Goal: Task Accomplishment & Management: Manage account settings

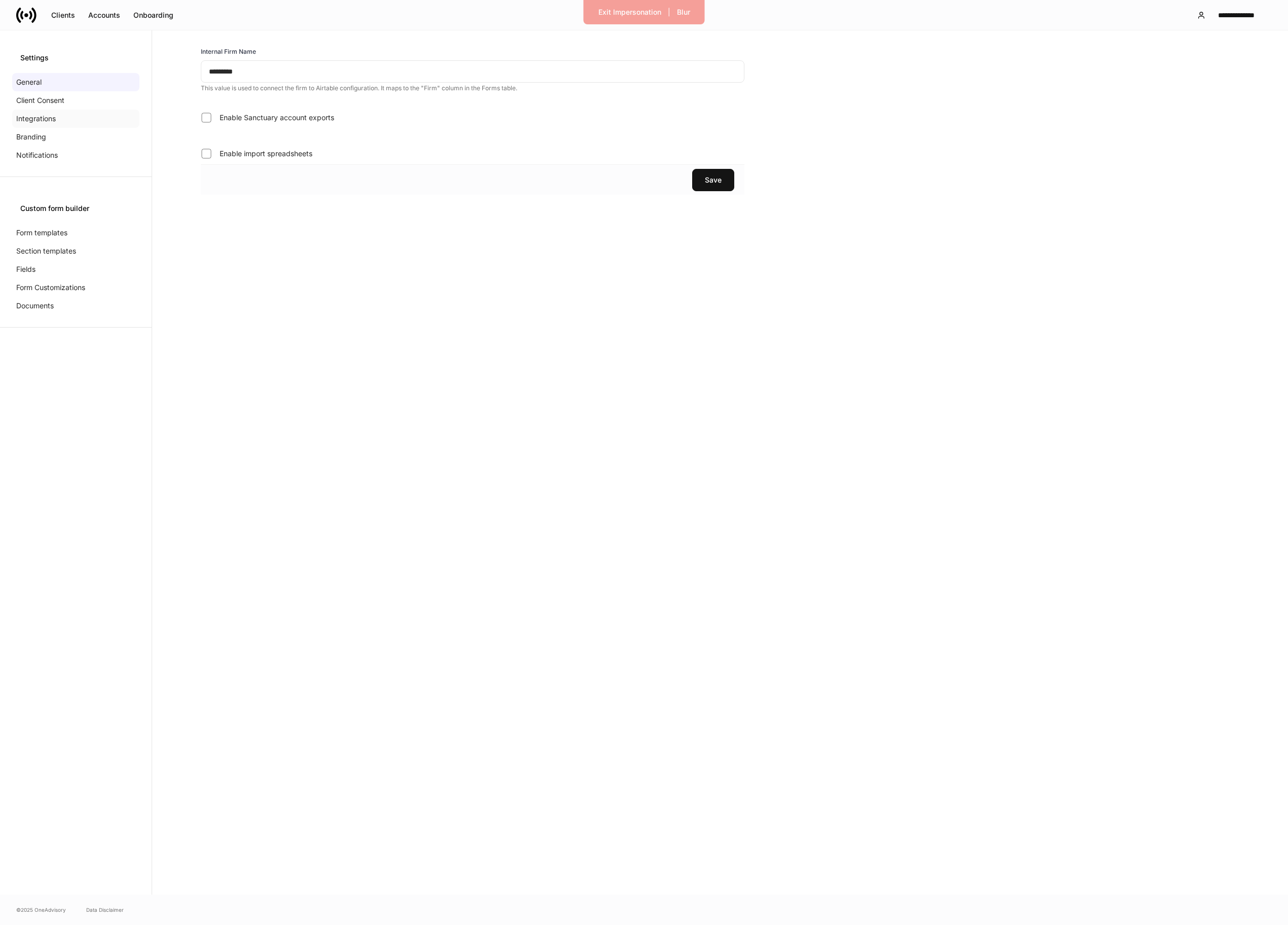
click at [38, 111] on div "Integrations" at bounding box center [76, 118] width 127 height 18
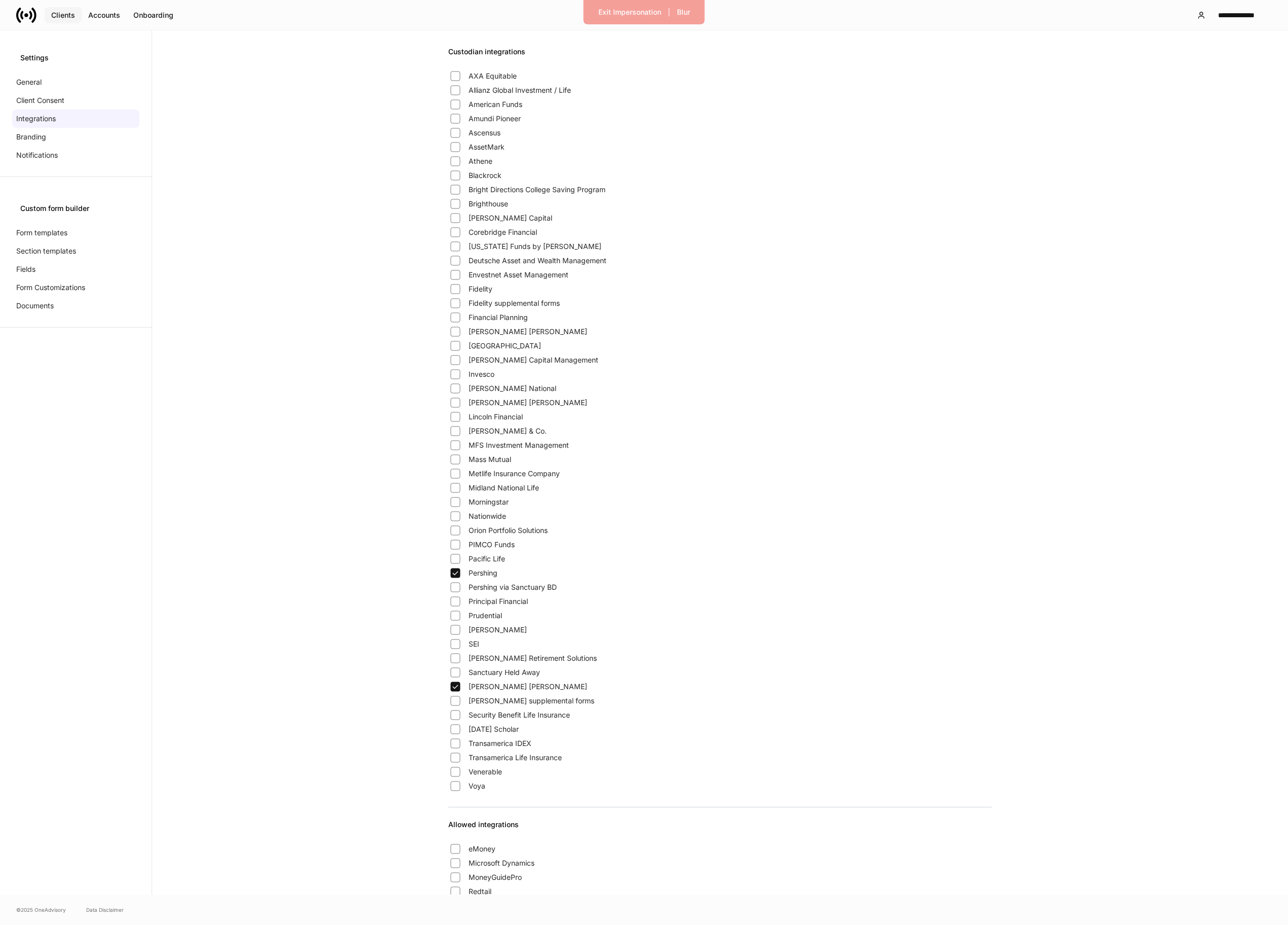
click at [58, 12] on div "Clients" at bounding box center [63, 15] width 24 height 7
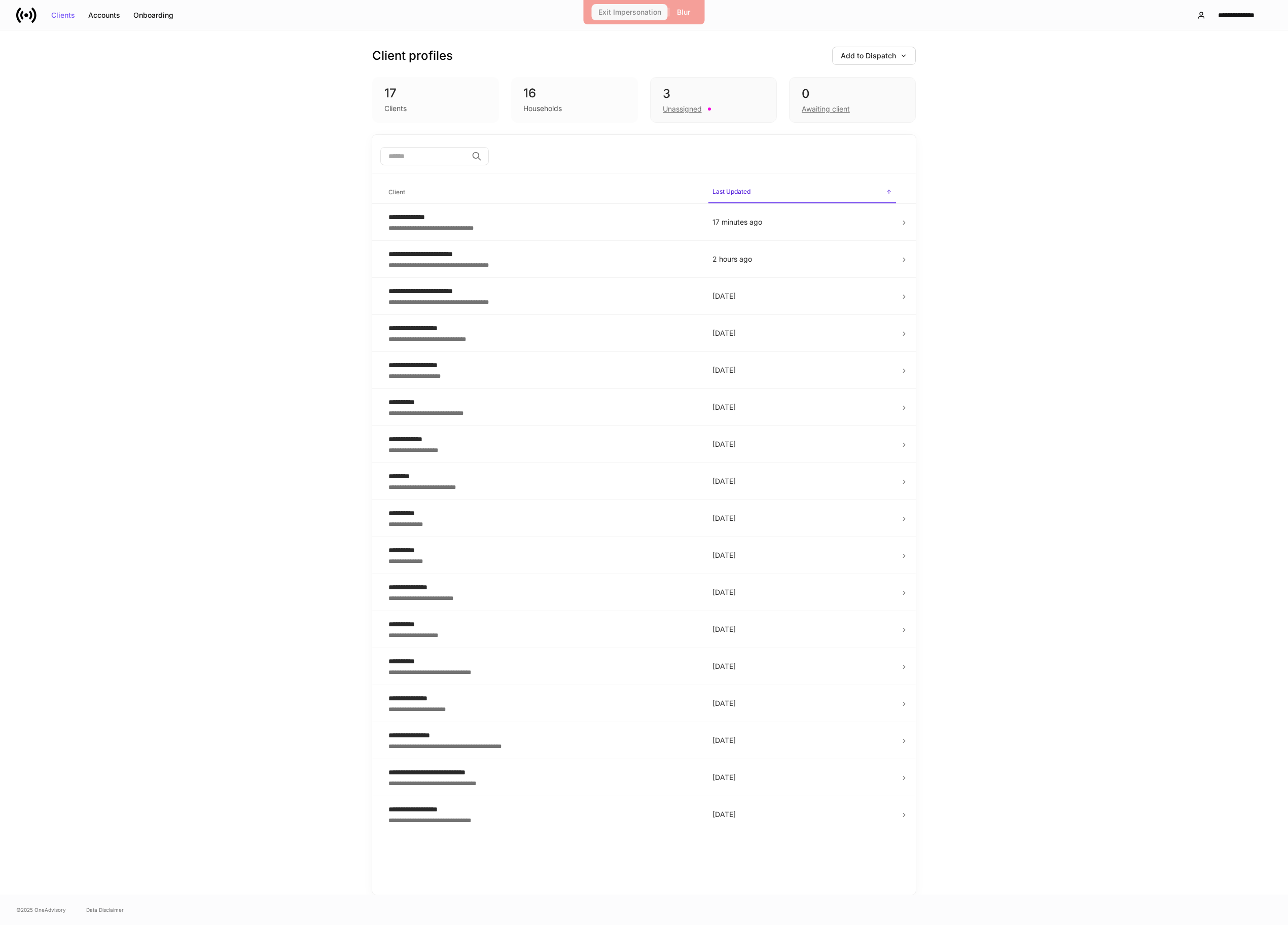
click at [651, 16] on div "Exit Impersonation" at bounding box center [630, 12] width 63 height 7
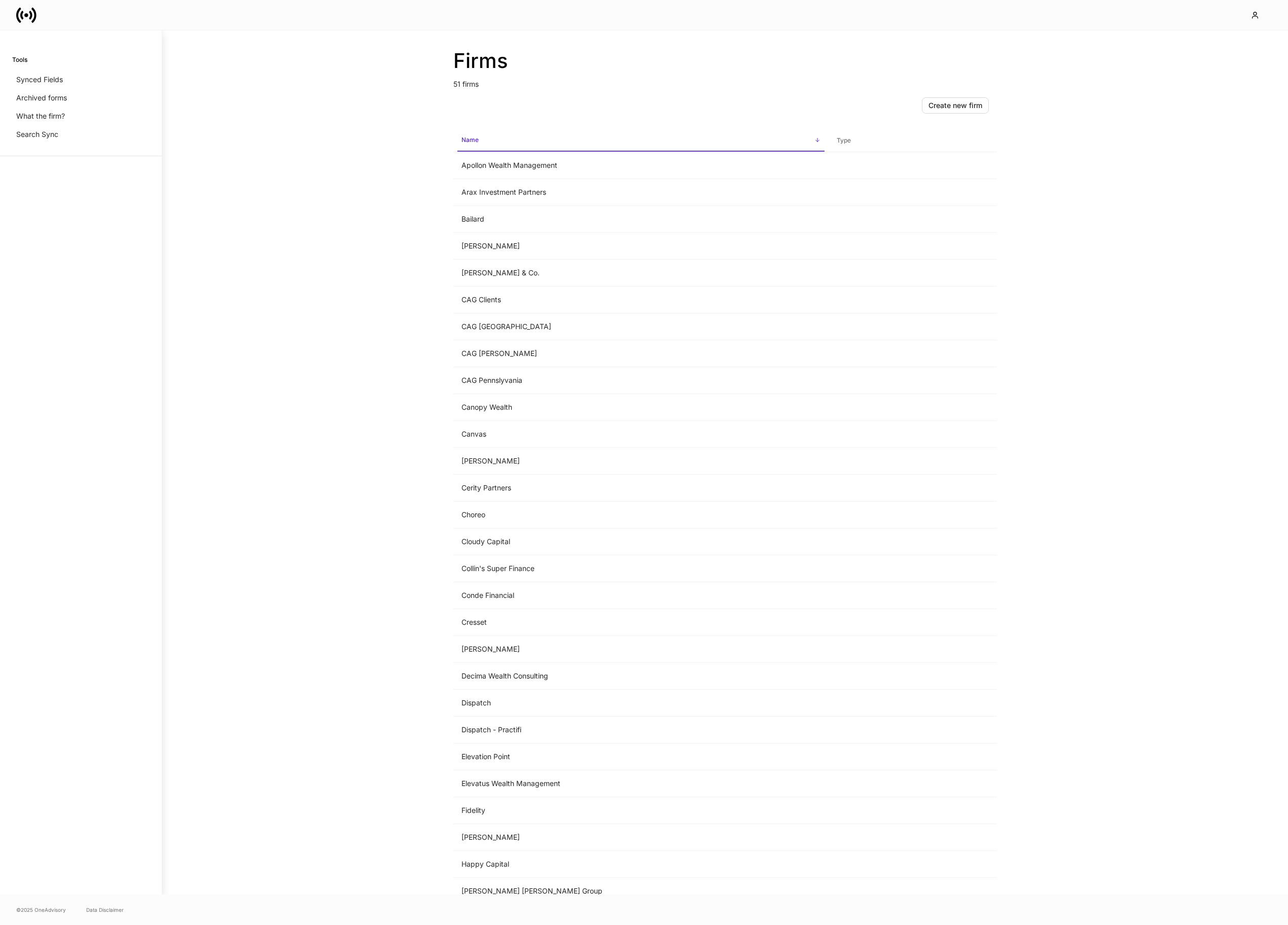
click at [279, 334] on div "Firms 51 firms Create new firm Name sorted ascending Type Apollon Wealth Manage…" at bounding box center [725, 462] width 1126 height 865
click at [1252, 16] on icon "button" at bounding box center [1255, 15] width 8 height 8
click at [1203, 95] on li "Logout" at bounding box center [1211, 89] width 122 height 19
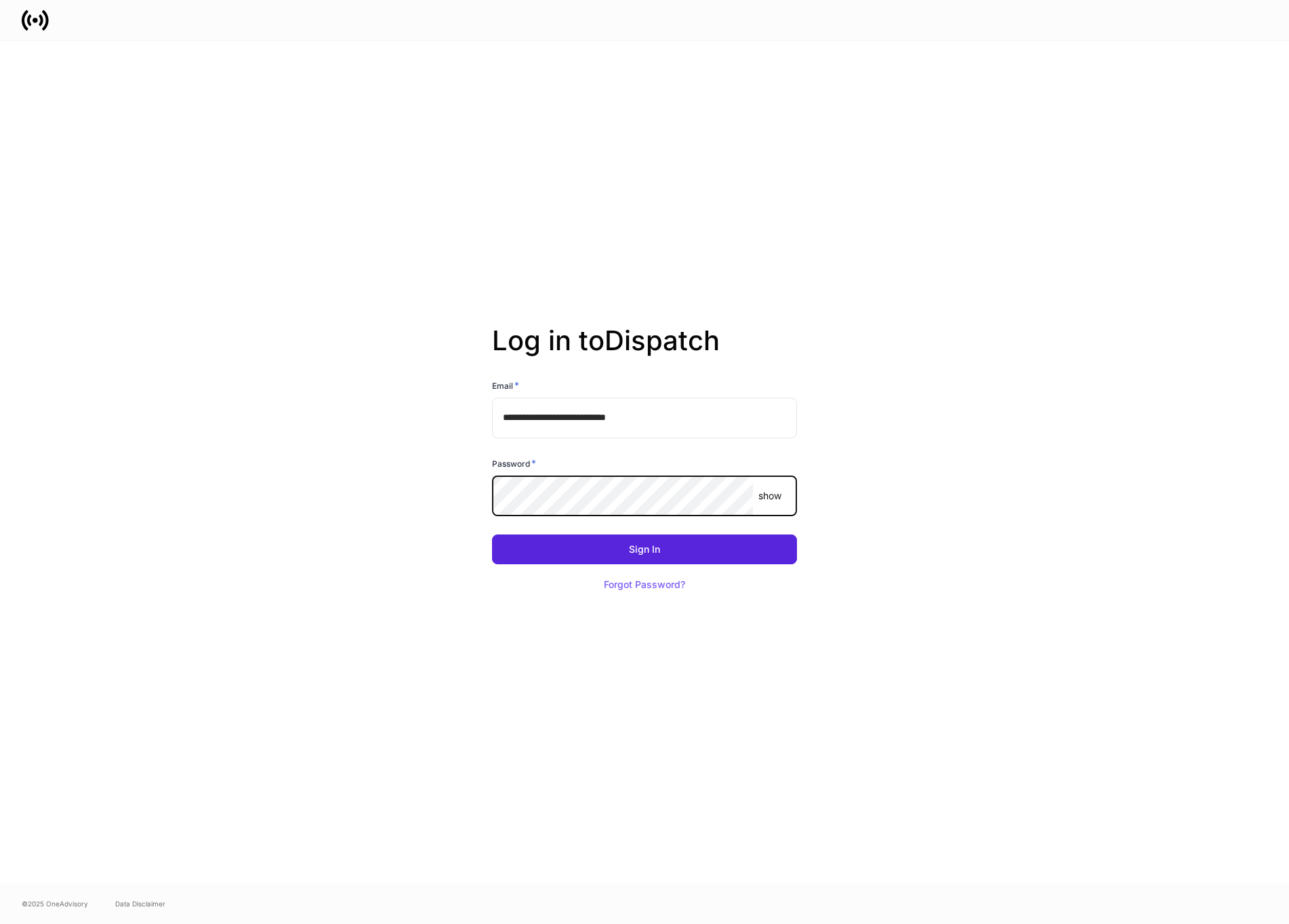
click at [492, 535] on button "Sign In" at bounding box center [644, 550] width 304 height 30
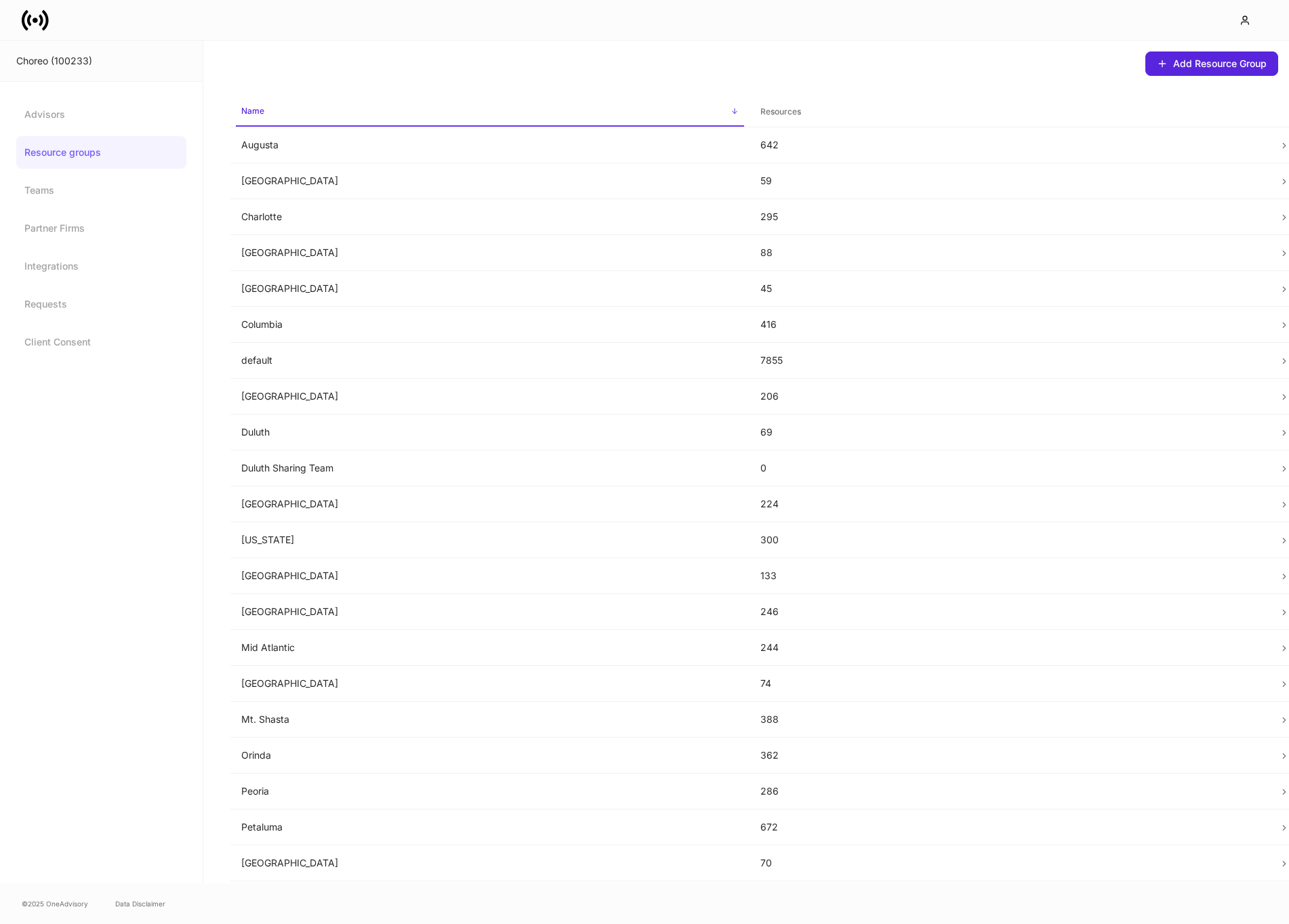
click at [35, 18] on icon at bounding box center [35, 20] width 6 height 6
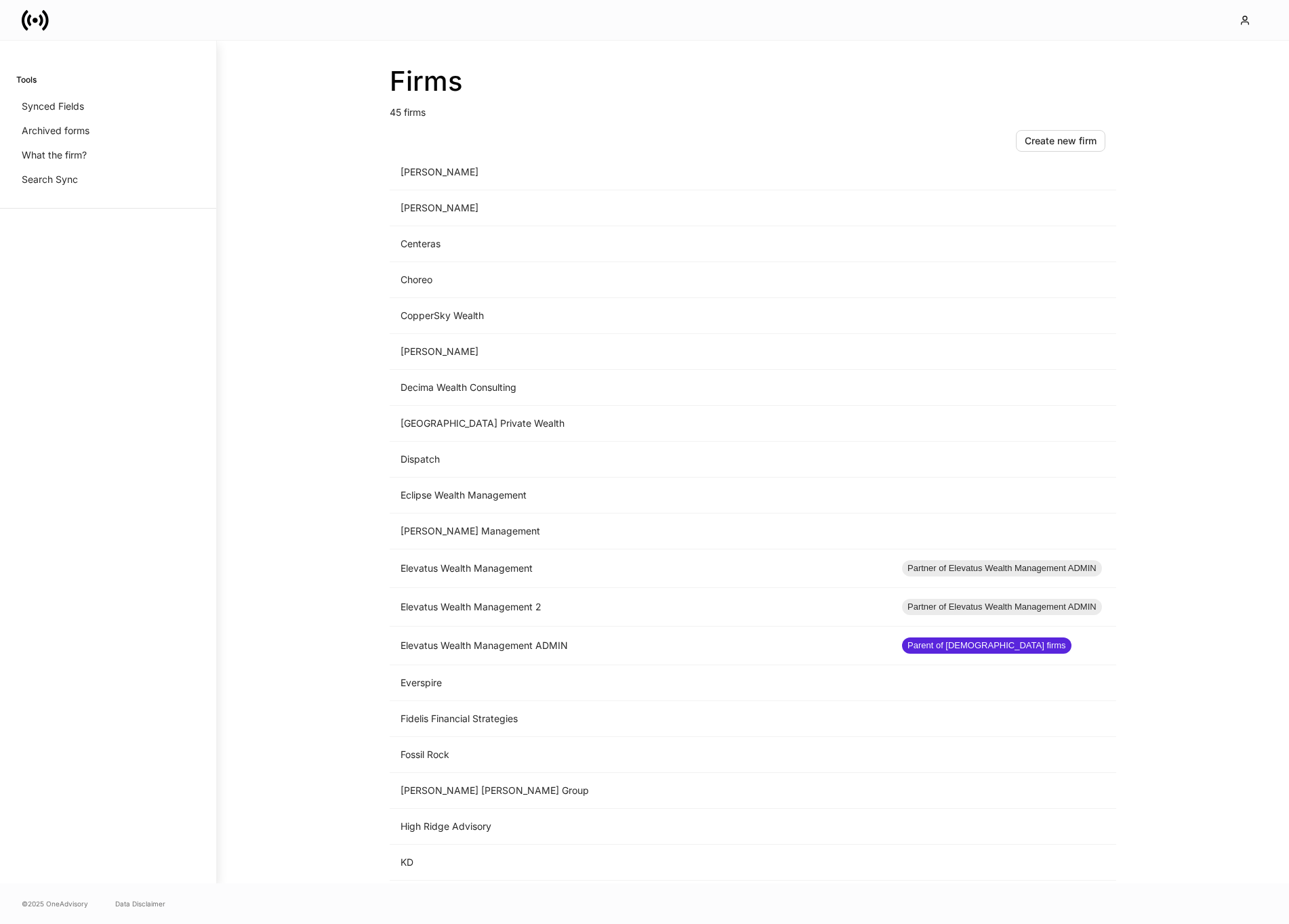
scroll to position [409, 0]
click at [1245, 23] on icon "button" at bounding box center [1244, 19] width 11 height 11
click at [1162, 126] on div "Logout" at bounding box center [1140, 120] width 51 height 15
